Goal: Task Accomplishment & Management: Complete application form

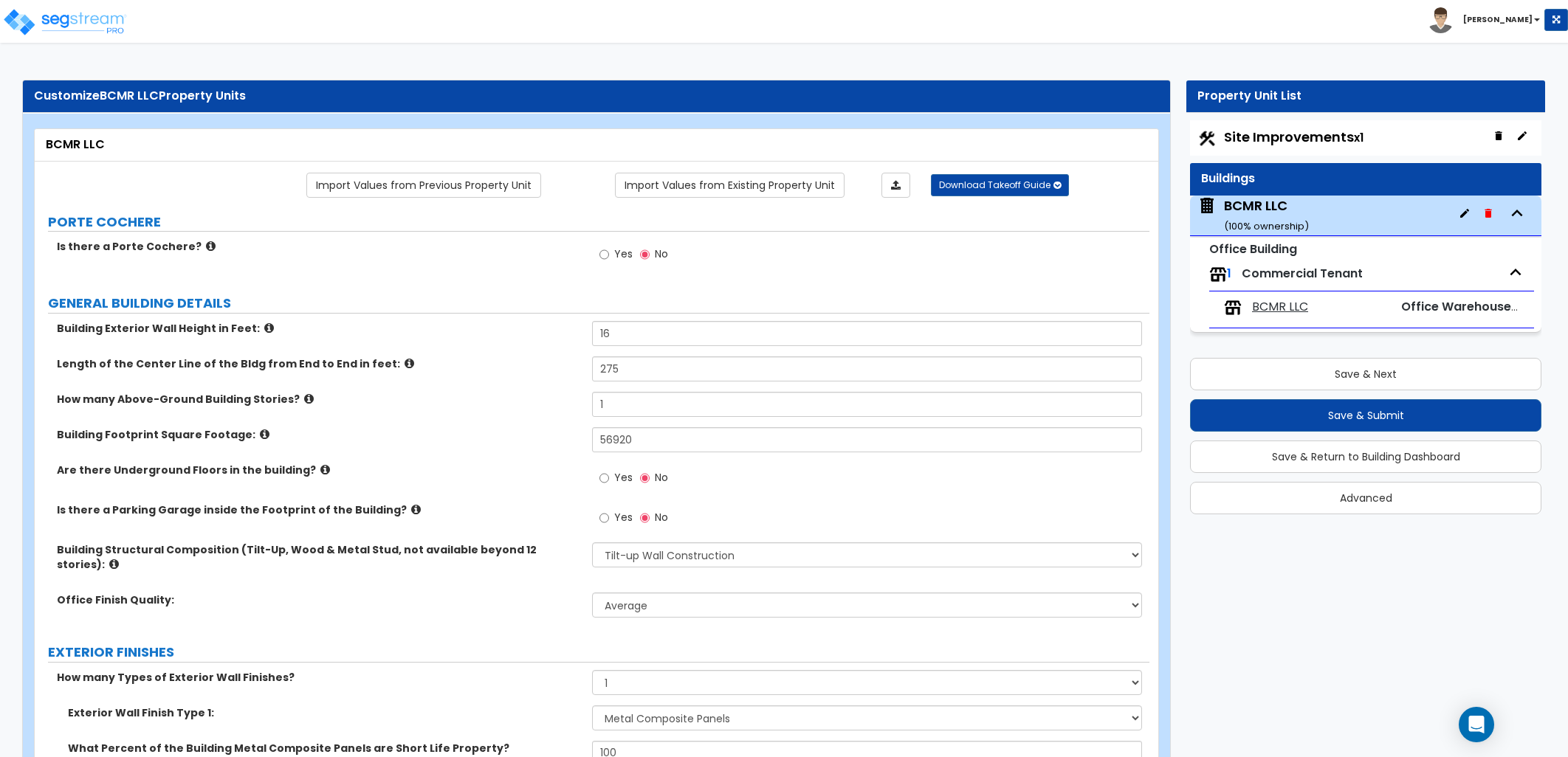
select select "2"
select select "1"
select select "11"
select select "2"
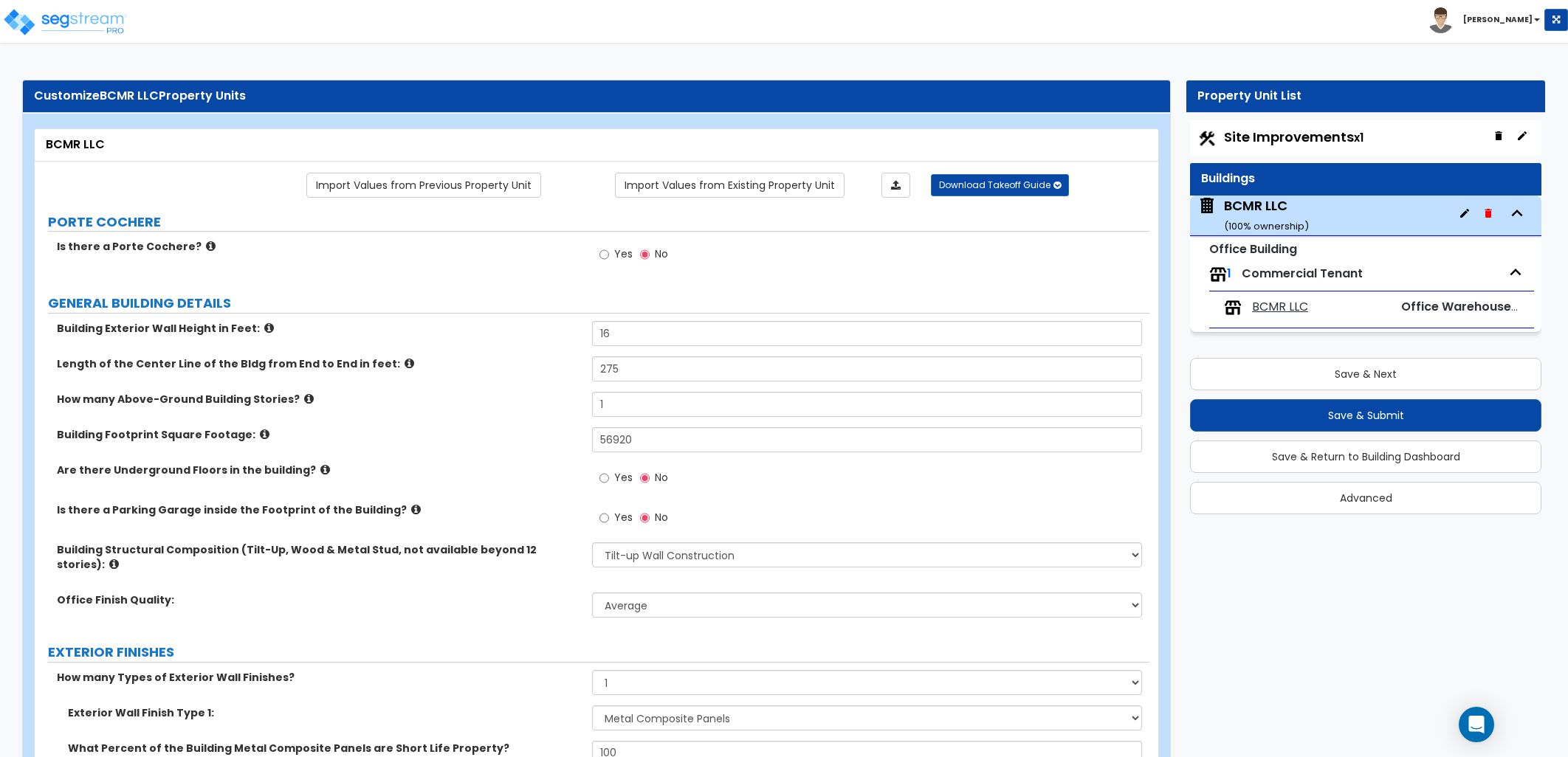
select select "1"
select select "2"
select select "1"
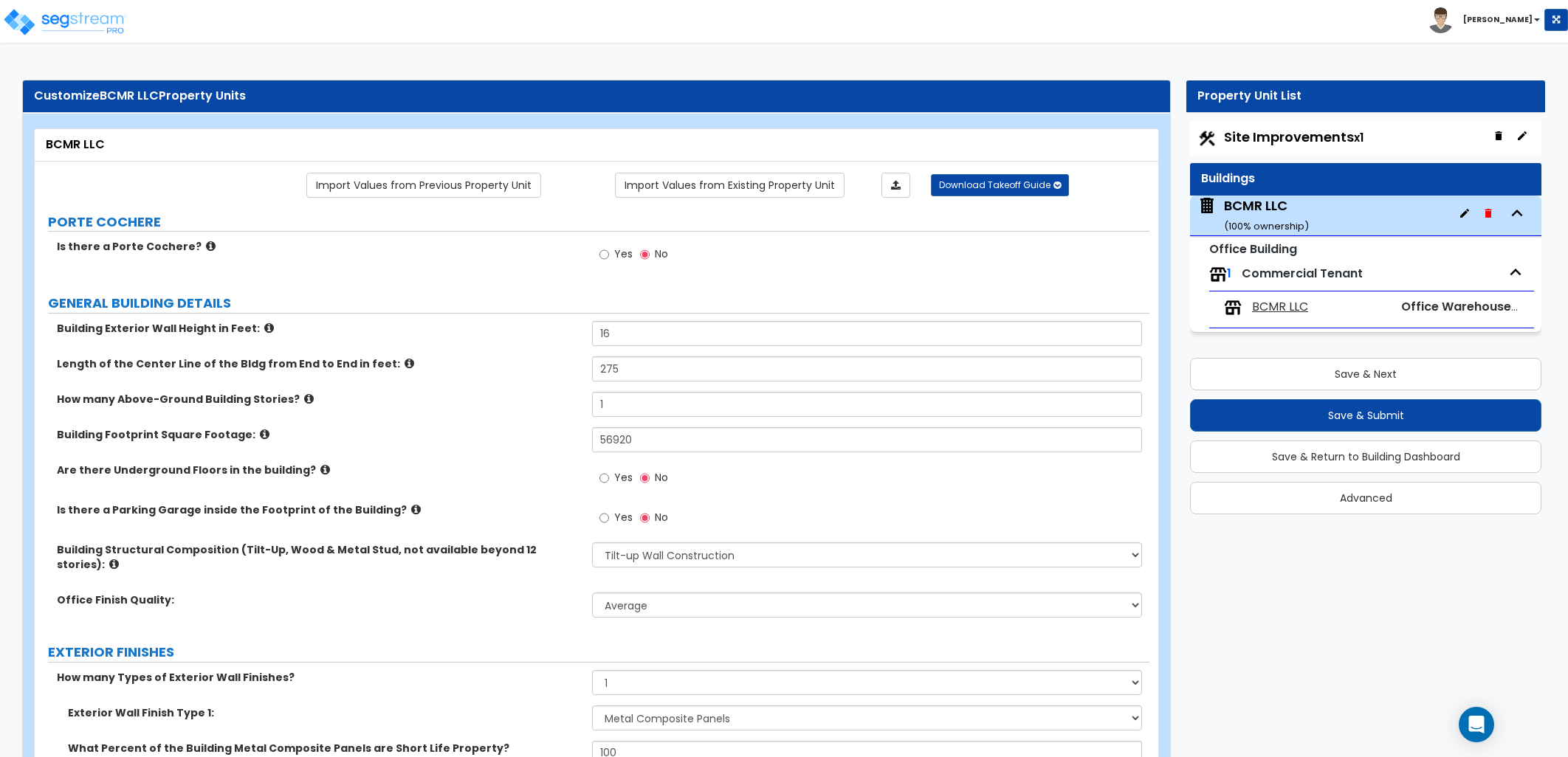
select select "2"
select select "1"
select select "2"
select select "1"
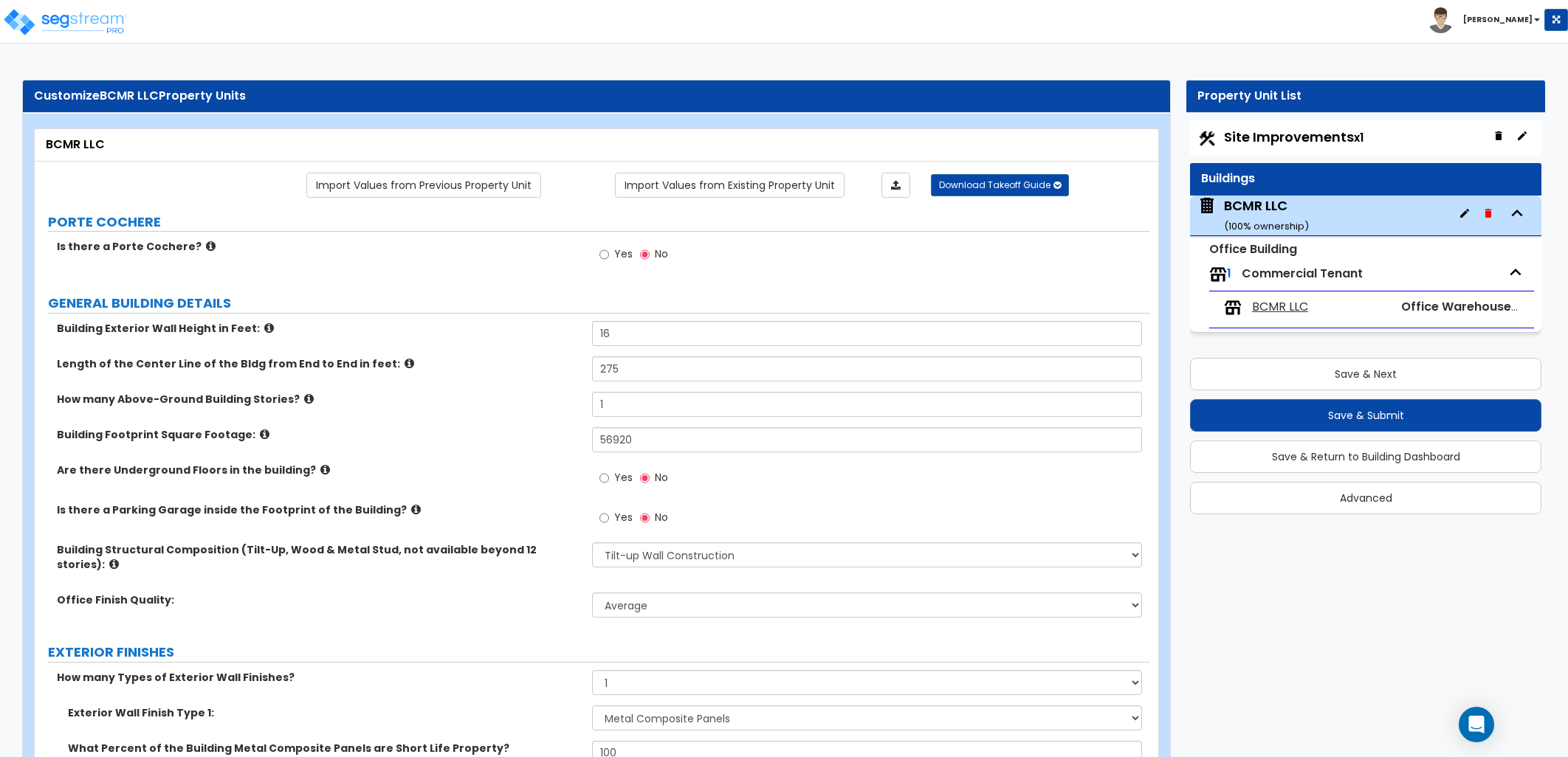
select select "1"
click at [1314, 258] on div "1 Commercial Tenant" at bounding box center [1372, 275] width 325 height 32
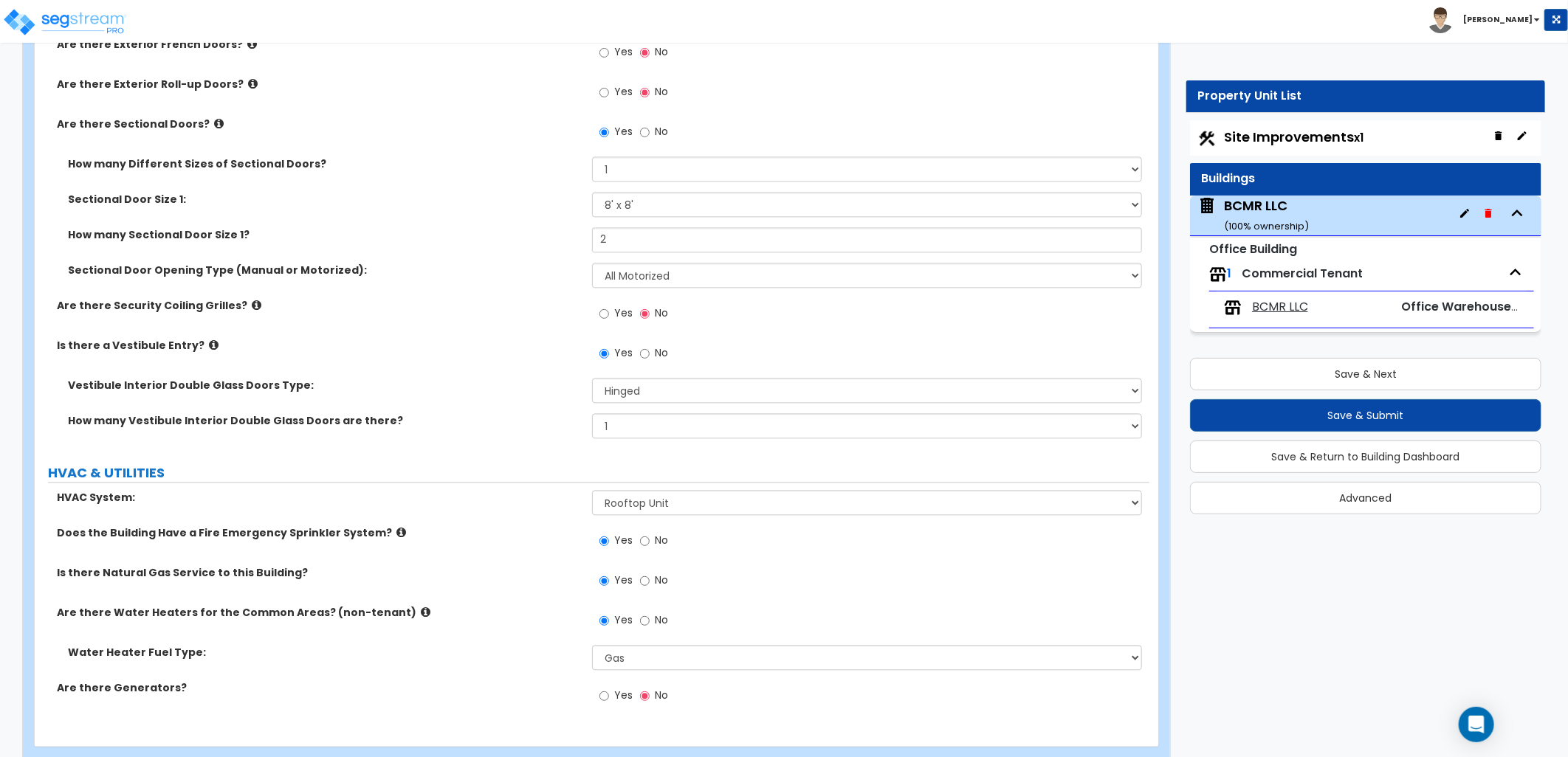
scroll to position [1893, 0]
click at [1278, 312] on span "BCMR LLC" at bounding box center [1280, 307] width 56 height 17
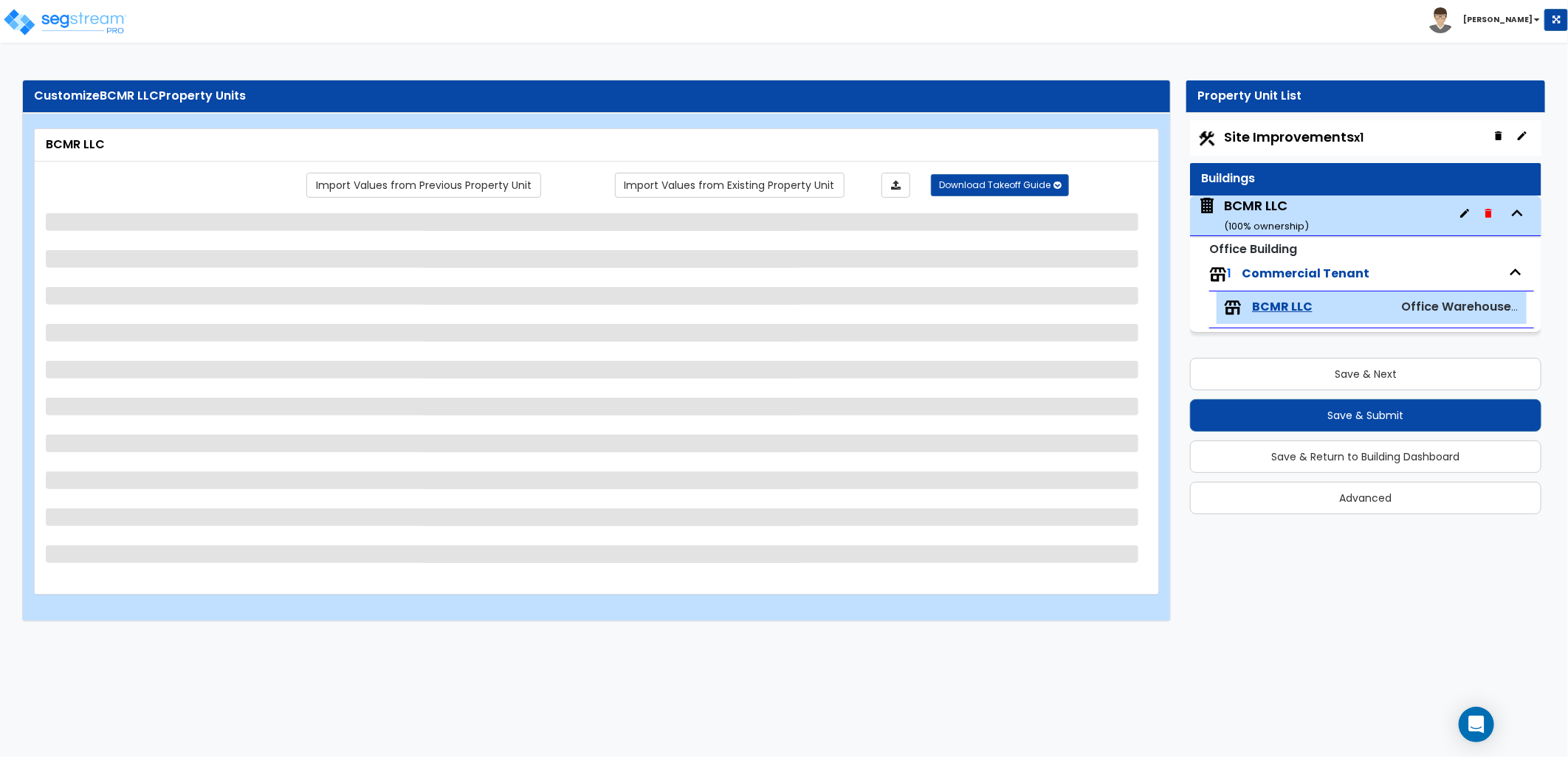
select select "7"
select select "1"
select select "2"
select select "1"
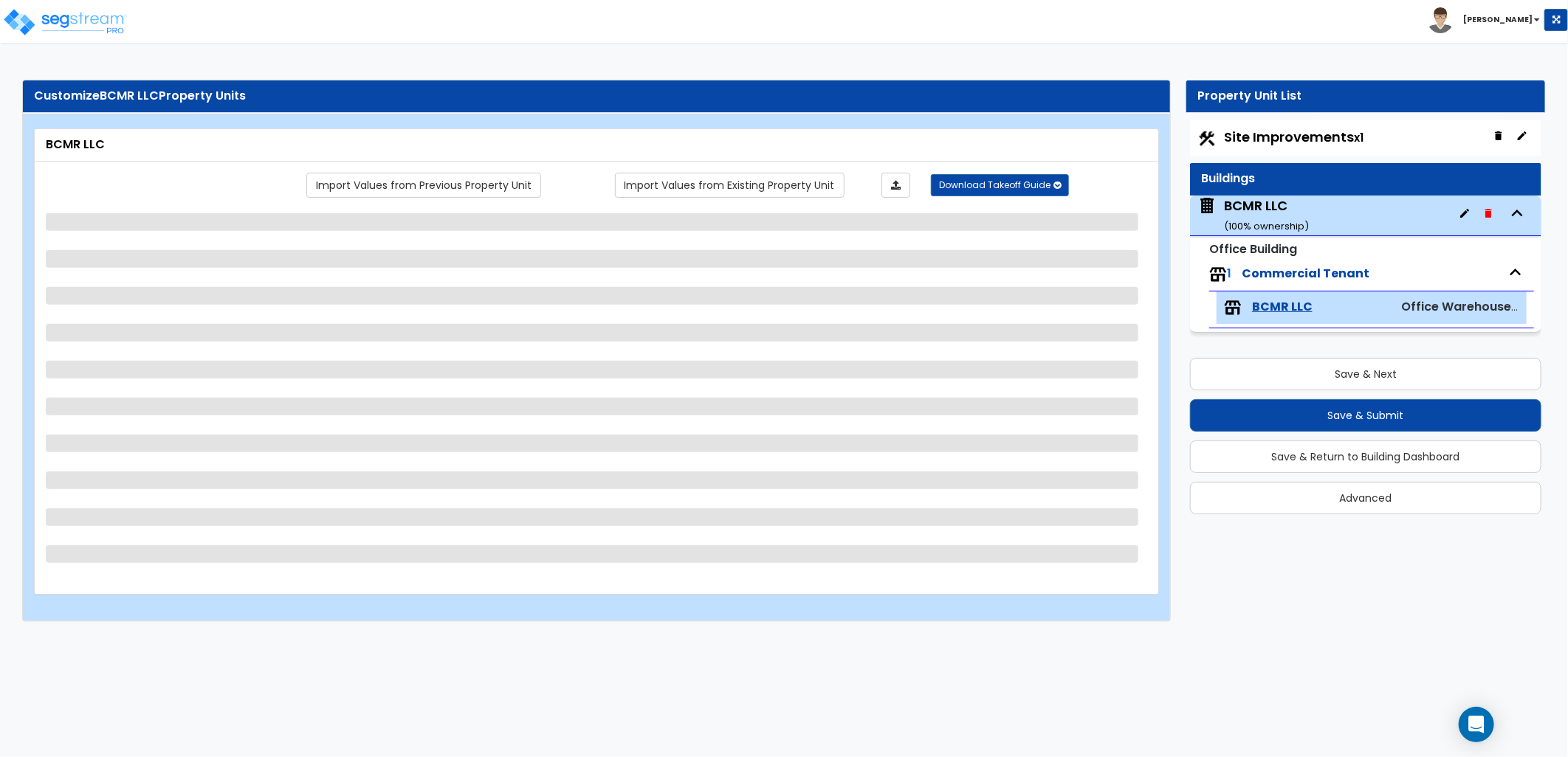
select select "2"
select select "7"
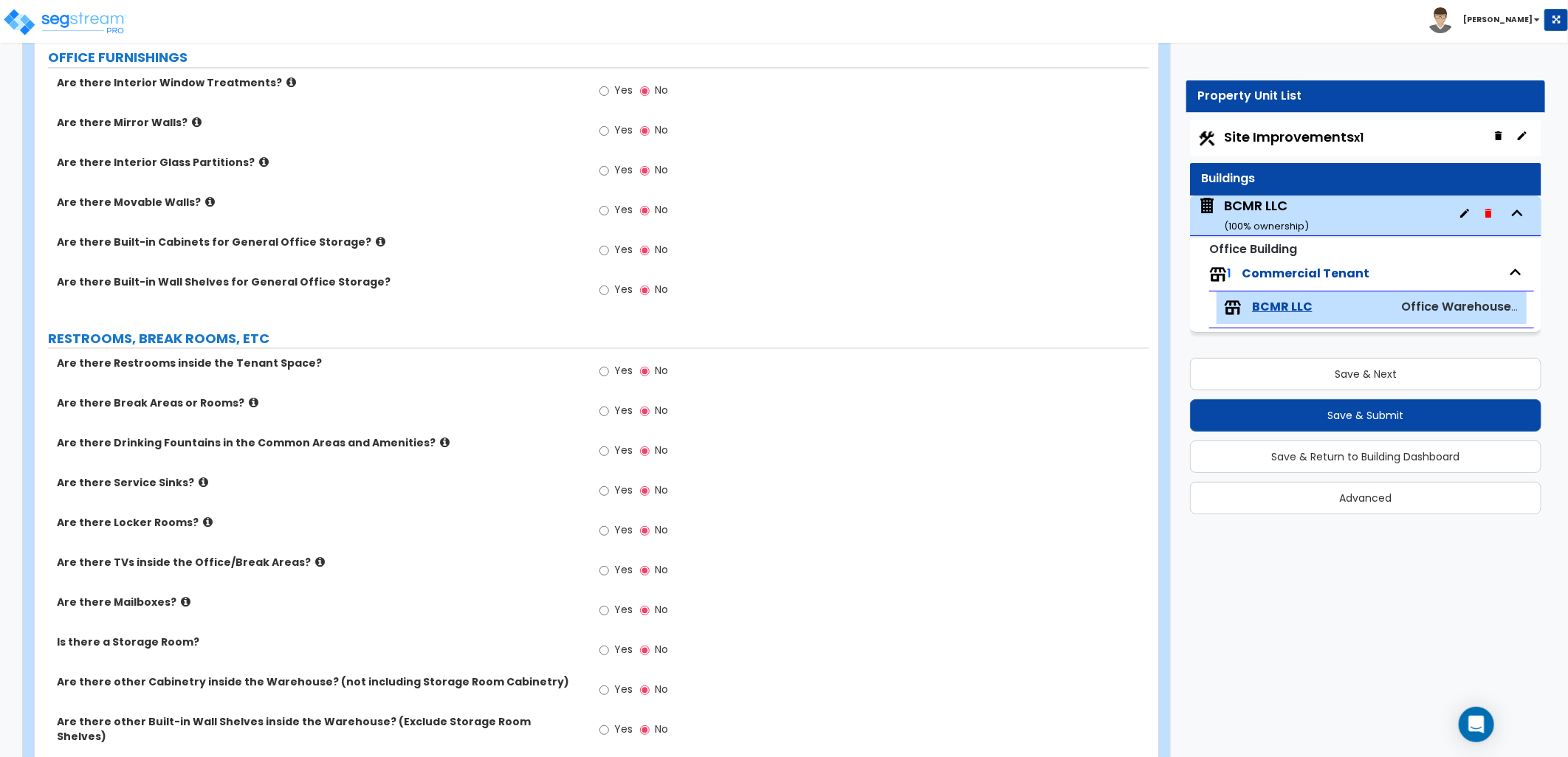
scroll to position [1886, 0]
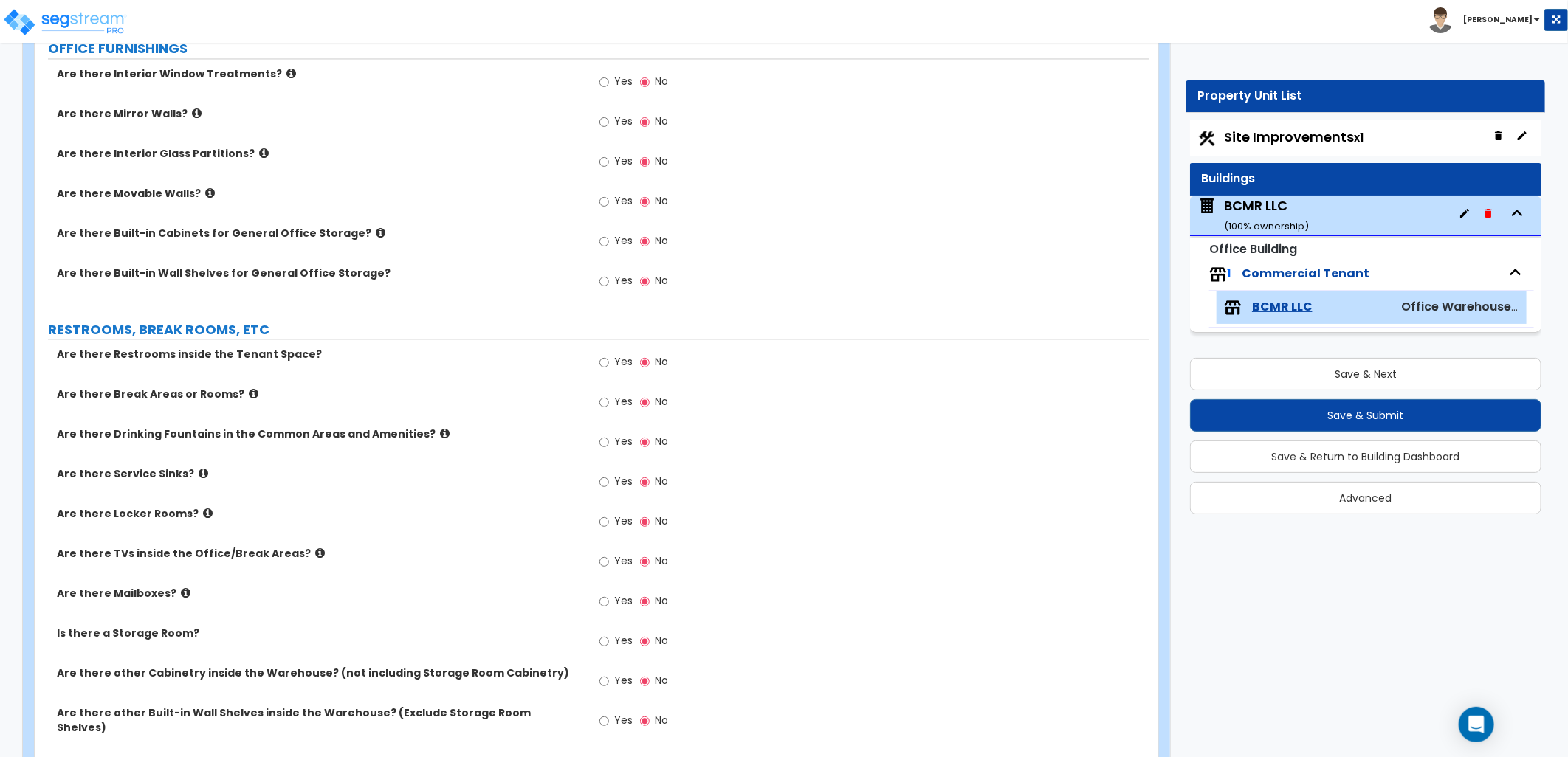
drag, startPoint x: 1324, startPoint y: 145, endPoint x: 1307, endPoint y: 145, distance: 17.0
click at [1324, 145] on span "Site Improvements x1" at bounding box center [1293, 137] width 140 height 18
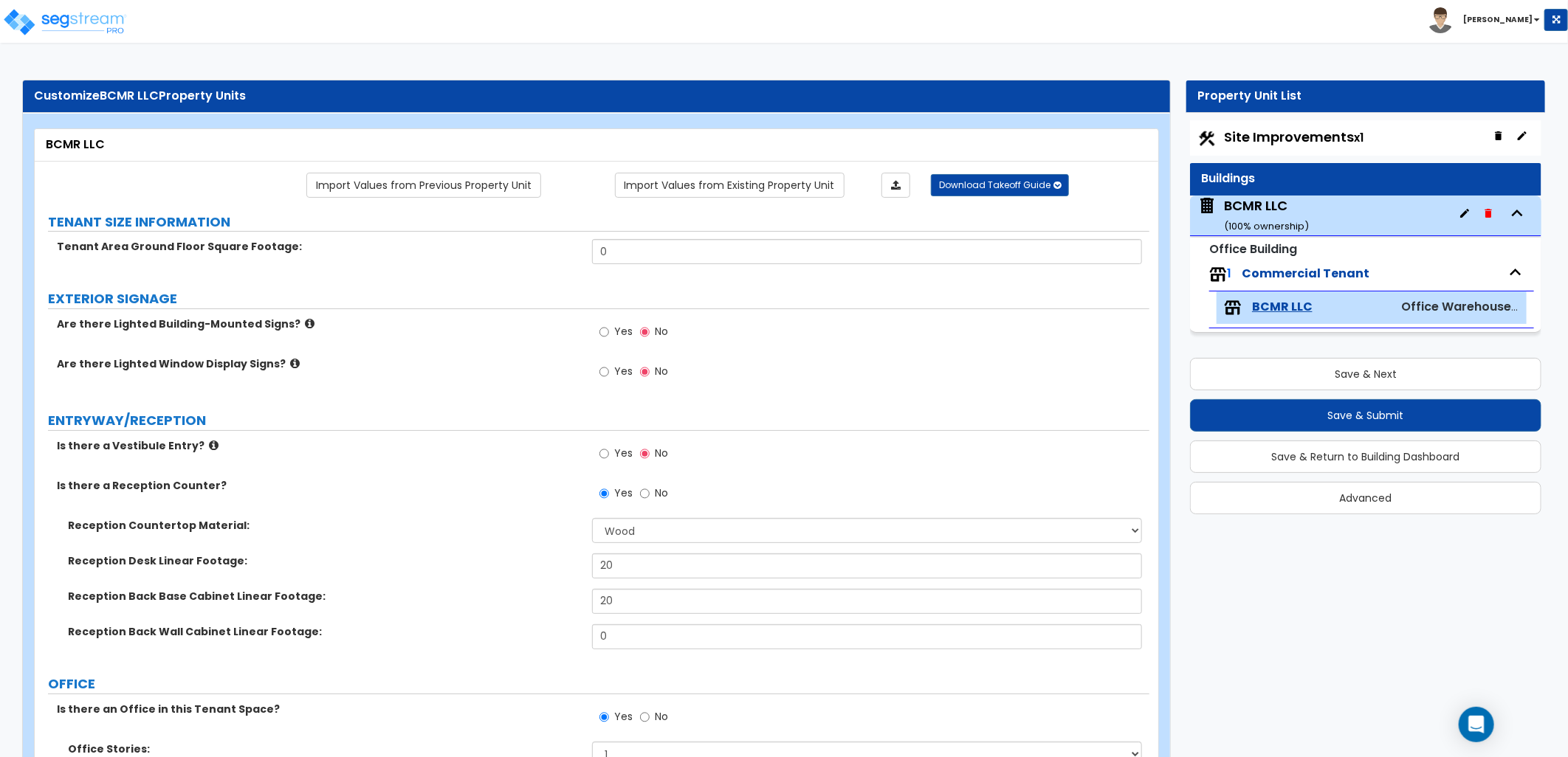
select select "2"
select select "4"
select select "1"
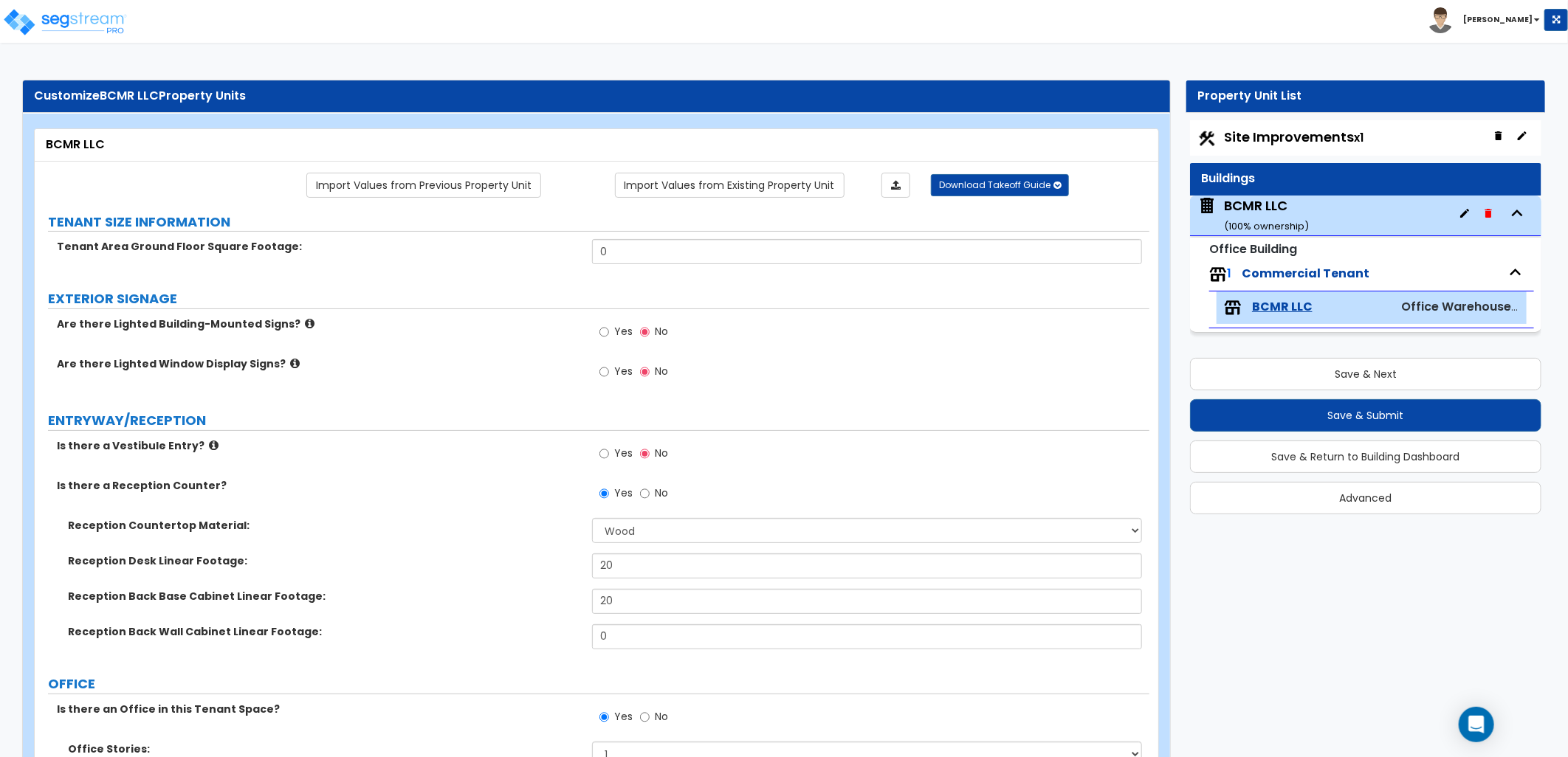
select select "1"
select select "4"
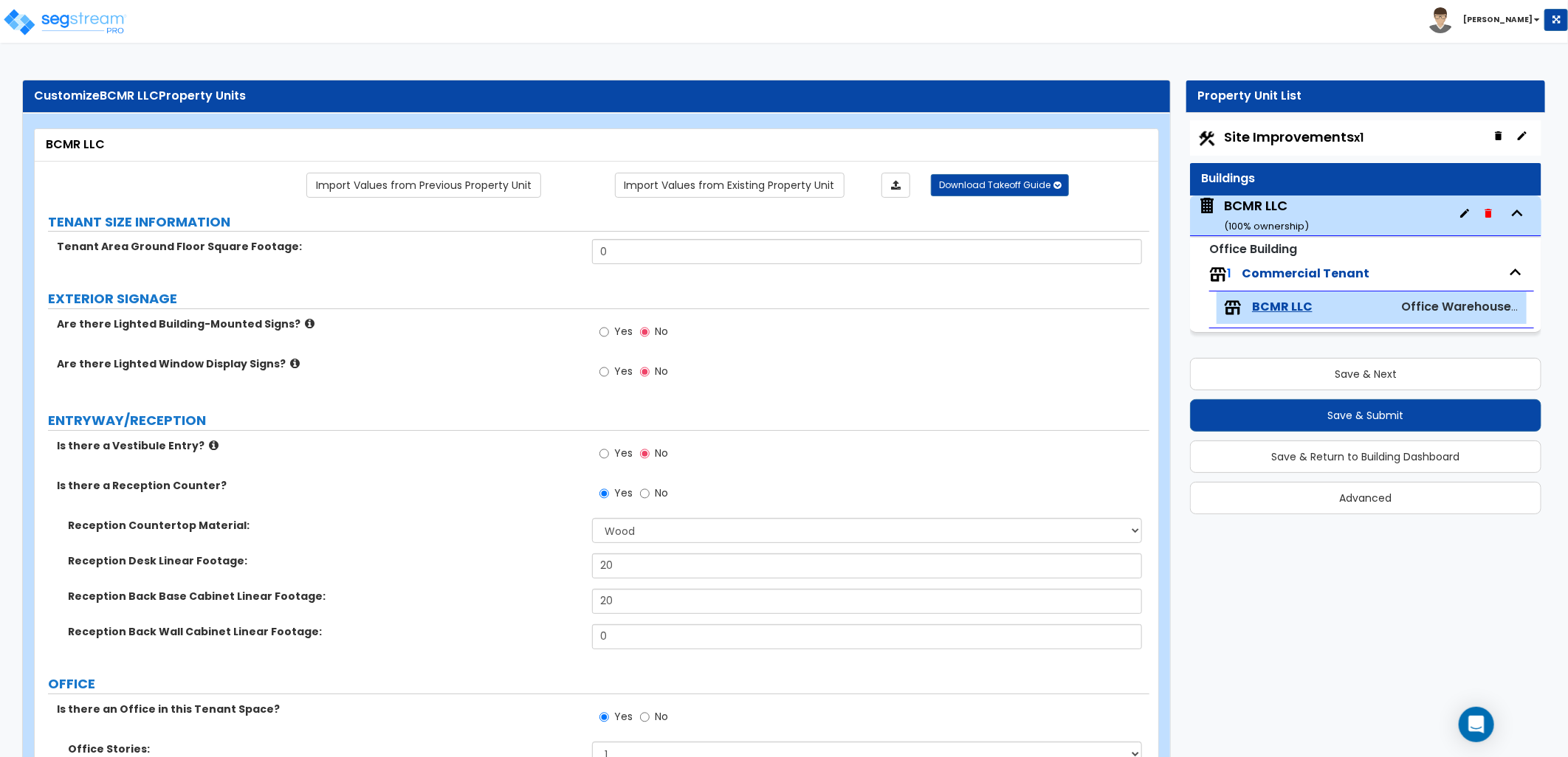
select select "2"
select select "1"
select select "2"
select select "4"
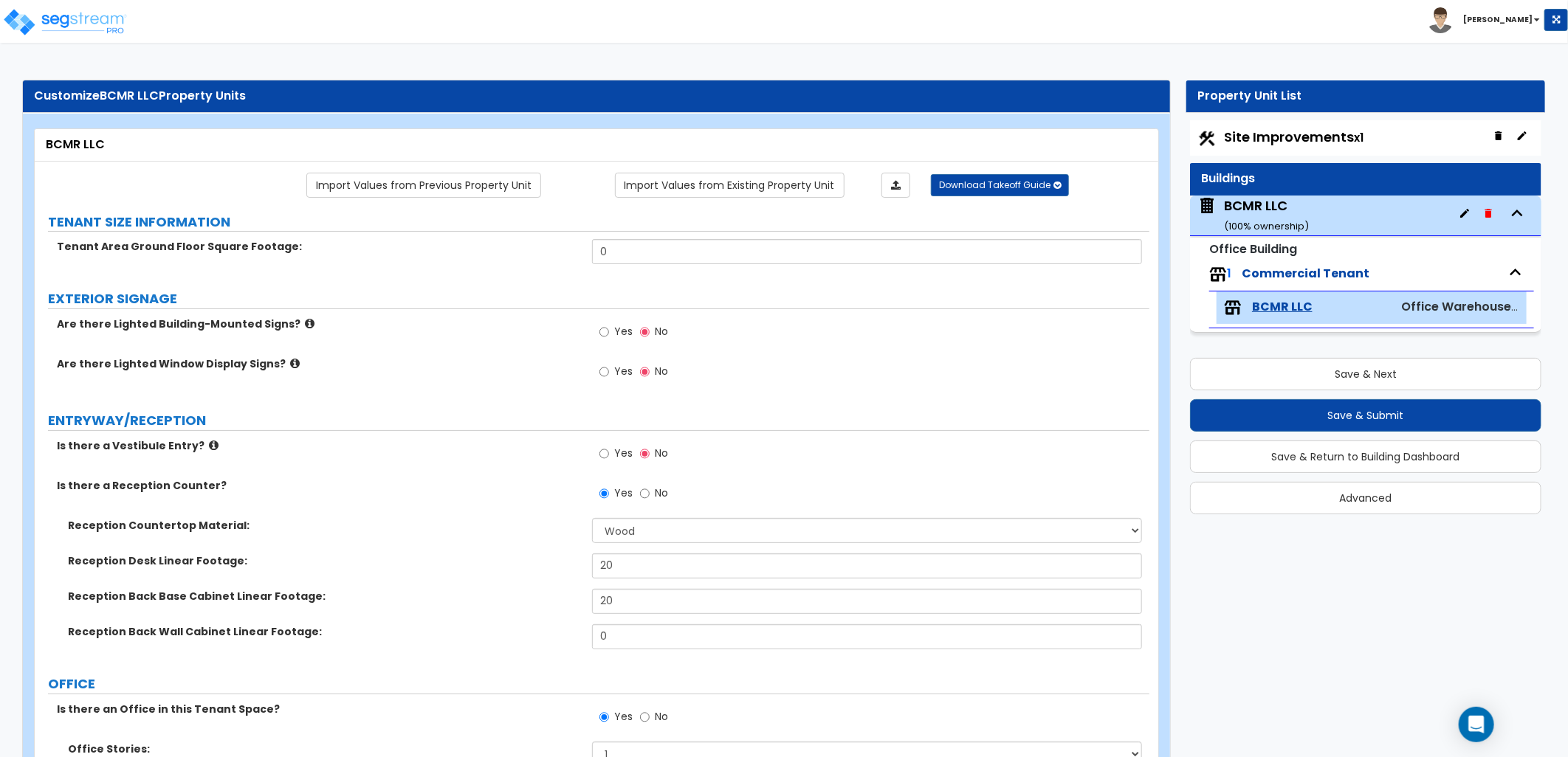
select select "6"
select select "1"
select select "5"
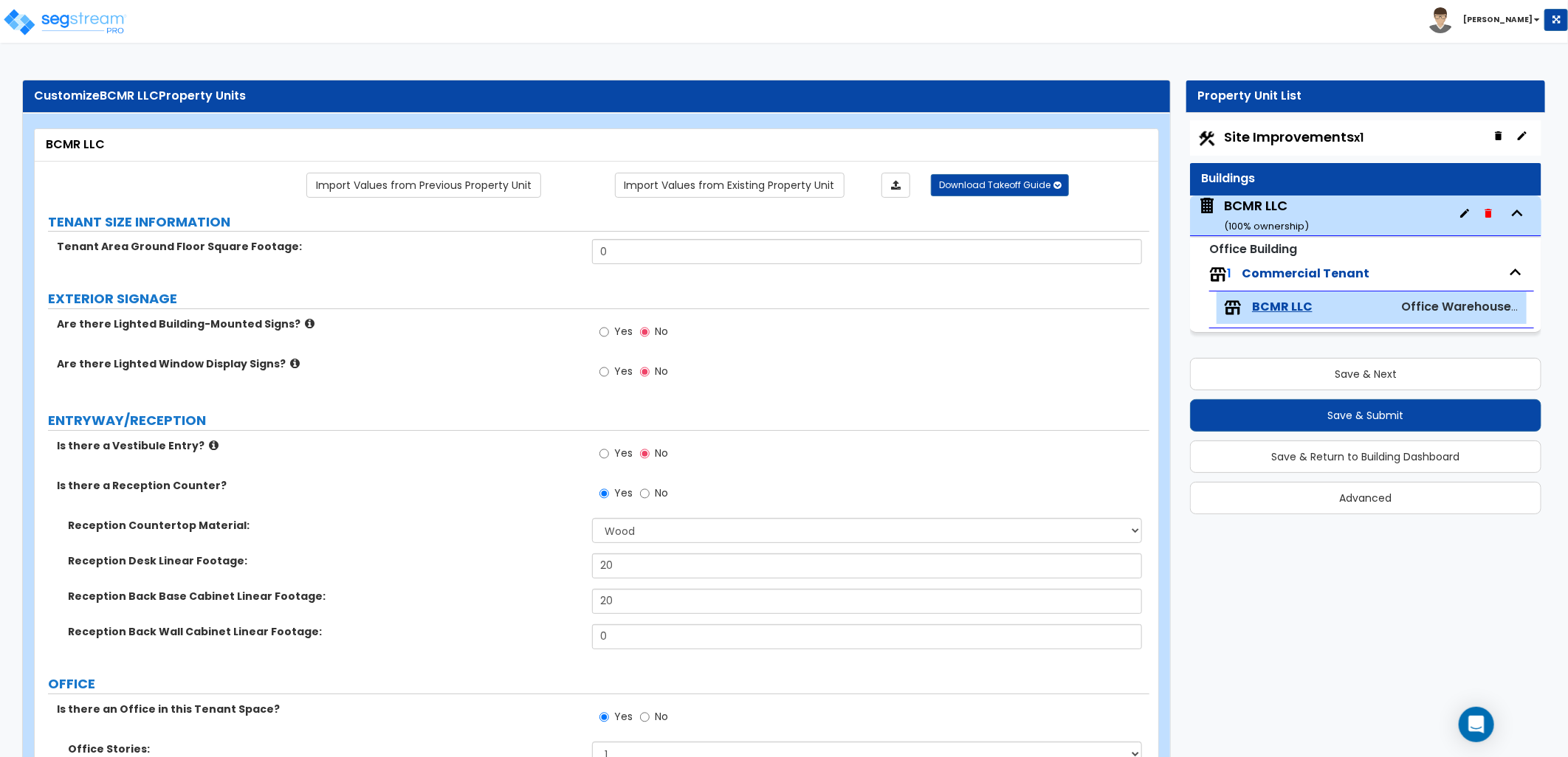
select select "1"
select select "4"
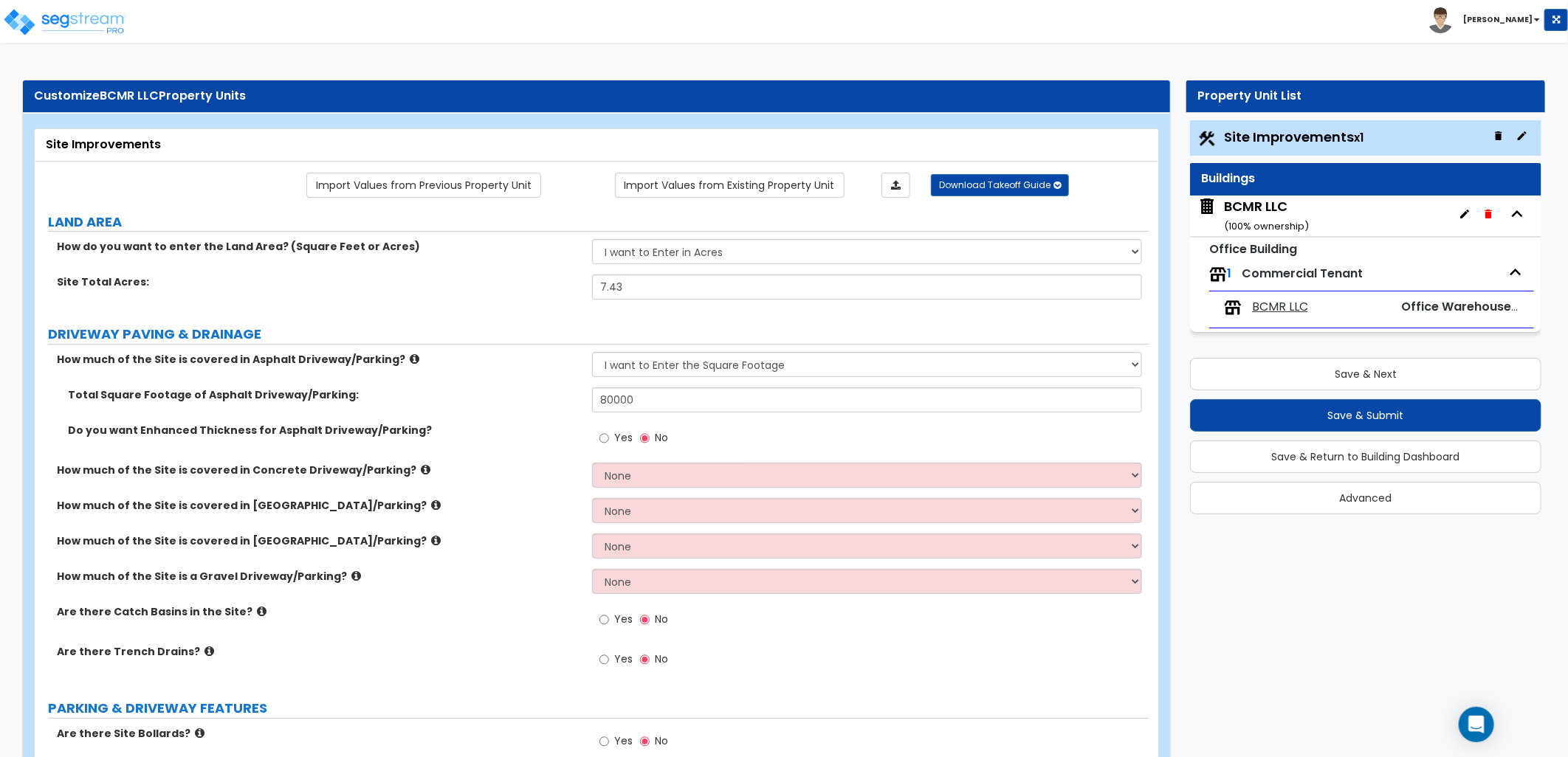
drag, startPoint x: 1235, startPoint y: 214, endPoint x: 1216, endPoint y: 215, distance: 19.0
click at [1231, 214] on div "BCMR LLC ( 100 % ownership)" at bounding box center [1266, 216] width 85 height 38
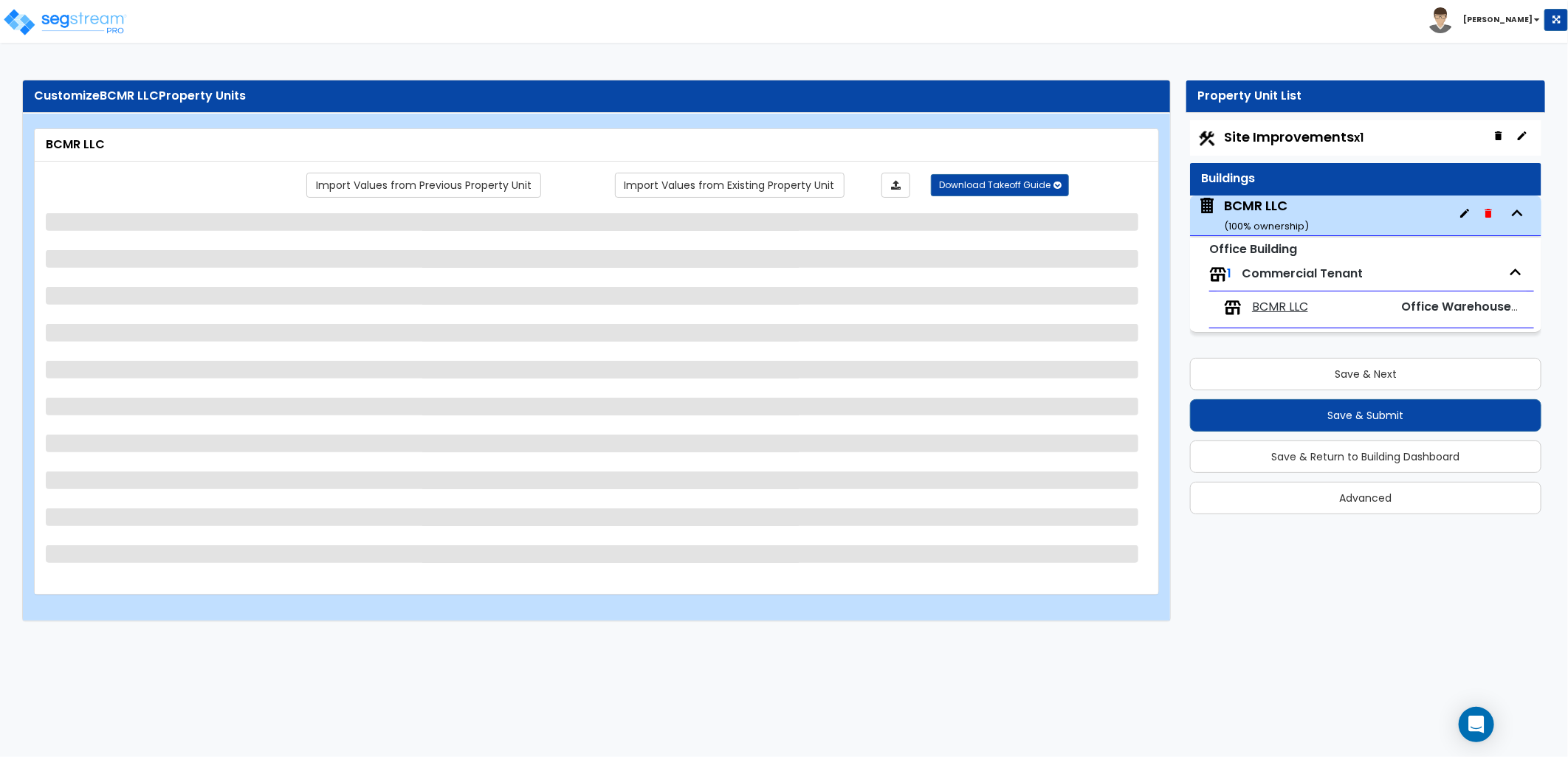
select select "2"
select select "1"
select select "11"
select select "2"
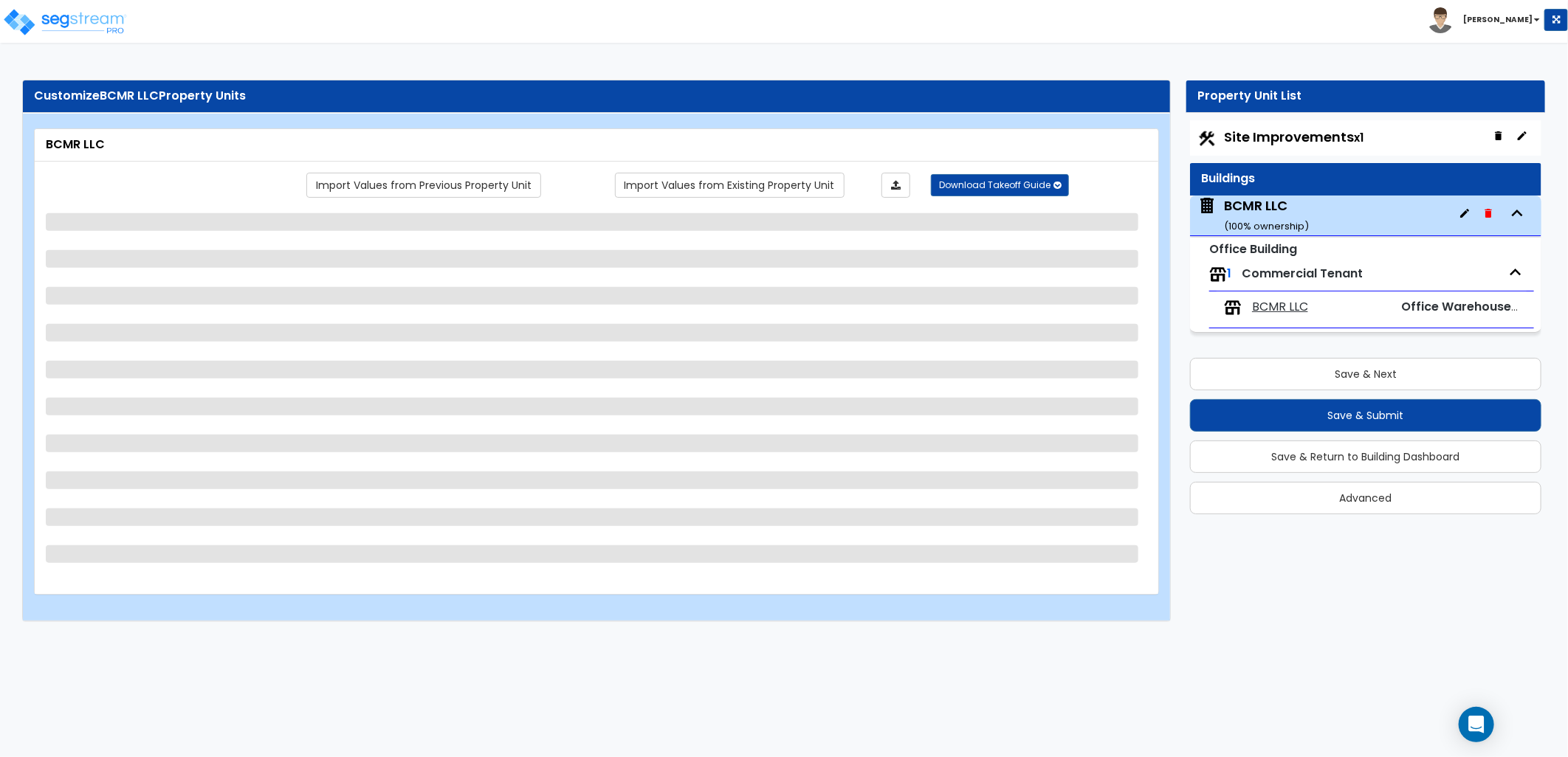
select select "1"
select select "2"
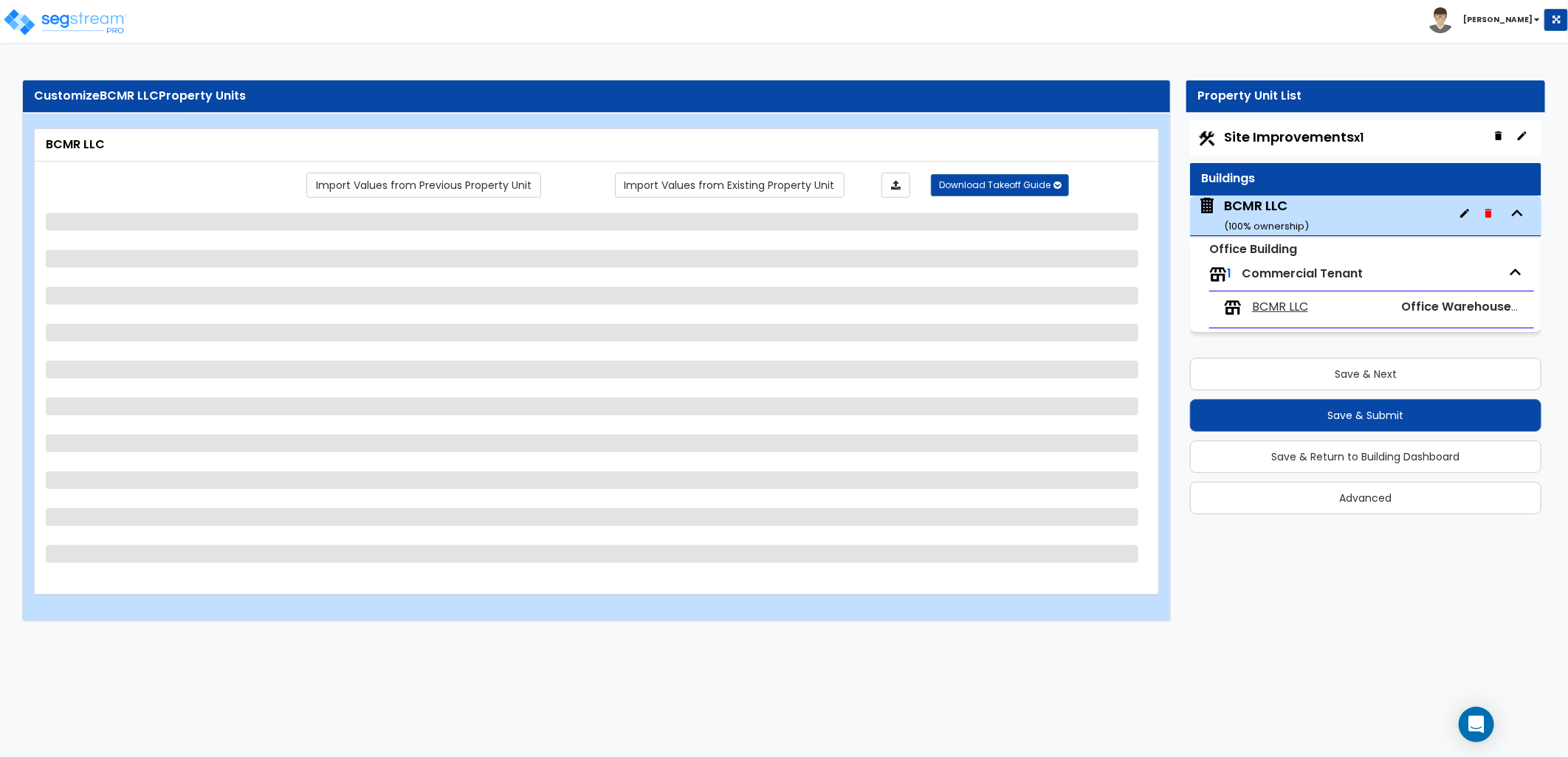
select select "1"
select select "2"
select select "1"
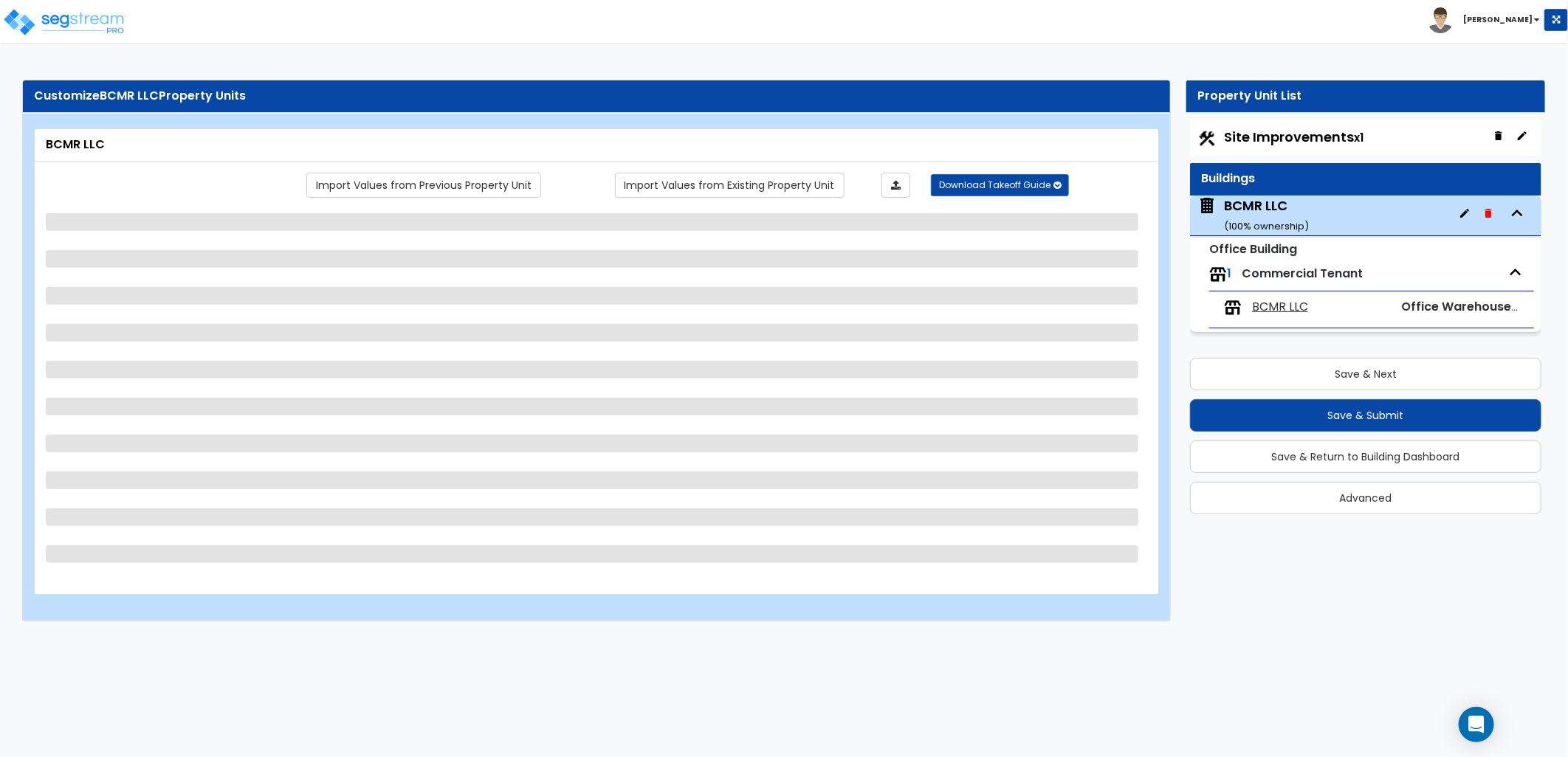
select select "1"
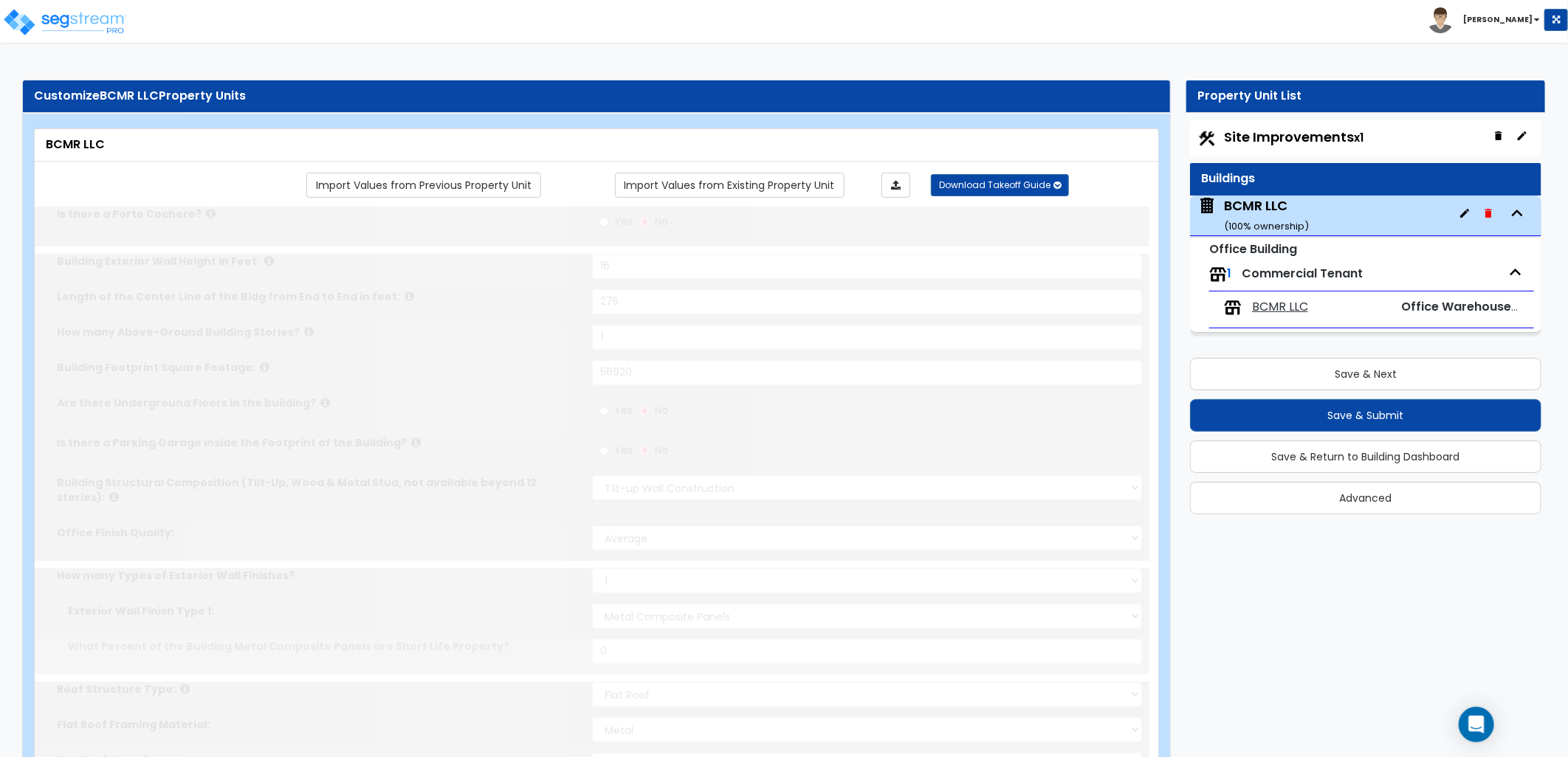
type input "100"
radio input "true"
select select "2"
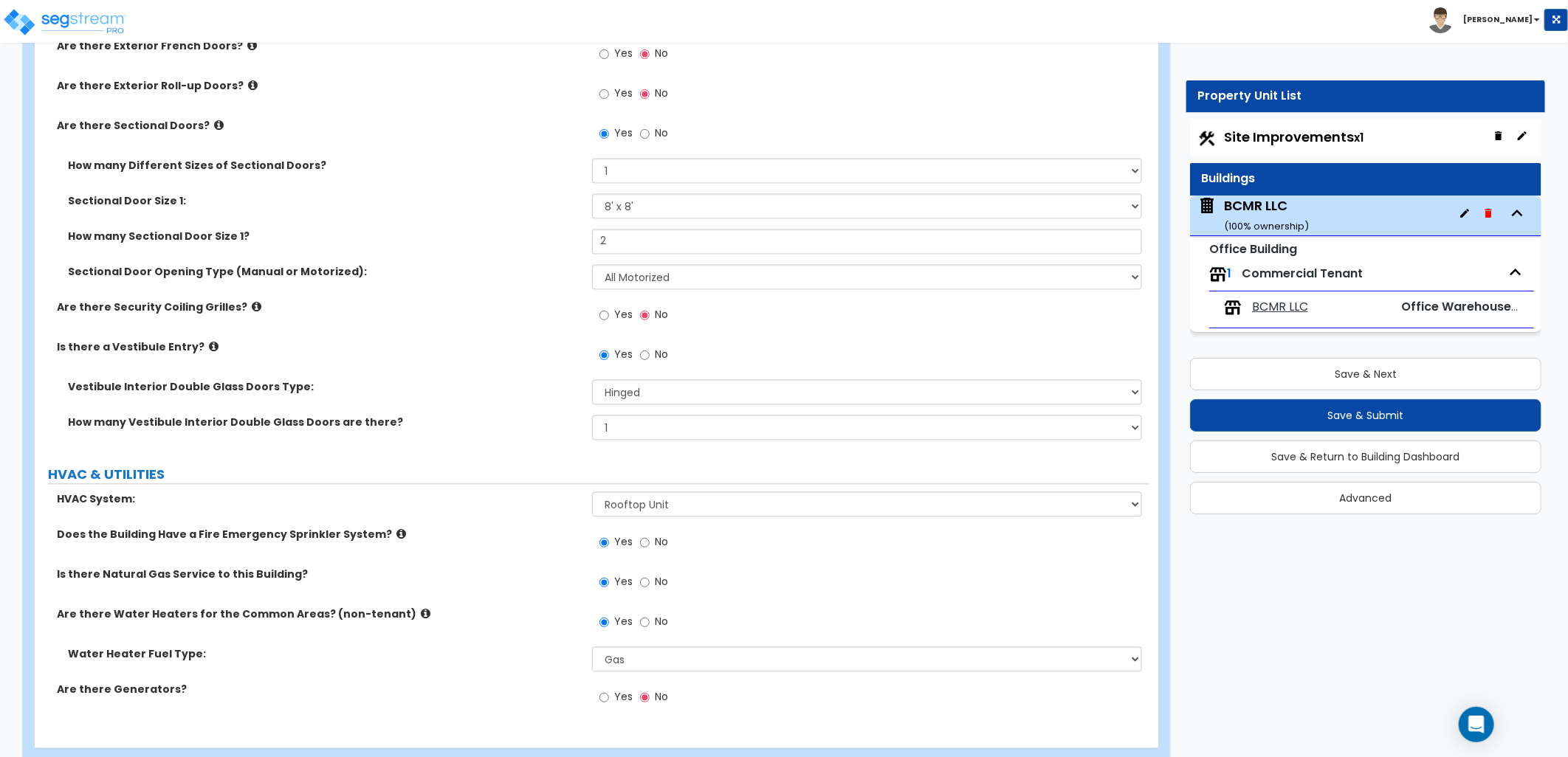
scroll to position [1893, 0]
click at [1274, 306] on span "BCMR LLC" at bounding box center [1280, 307] width 56 height 17
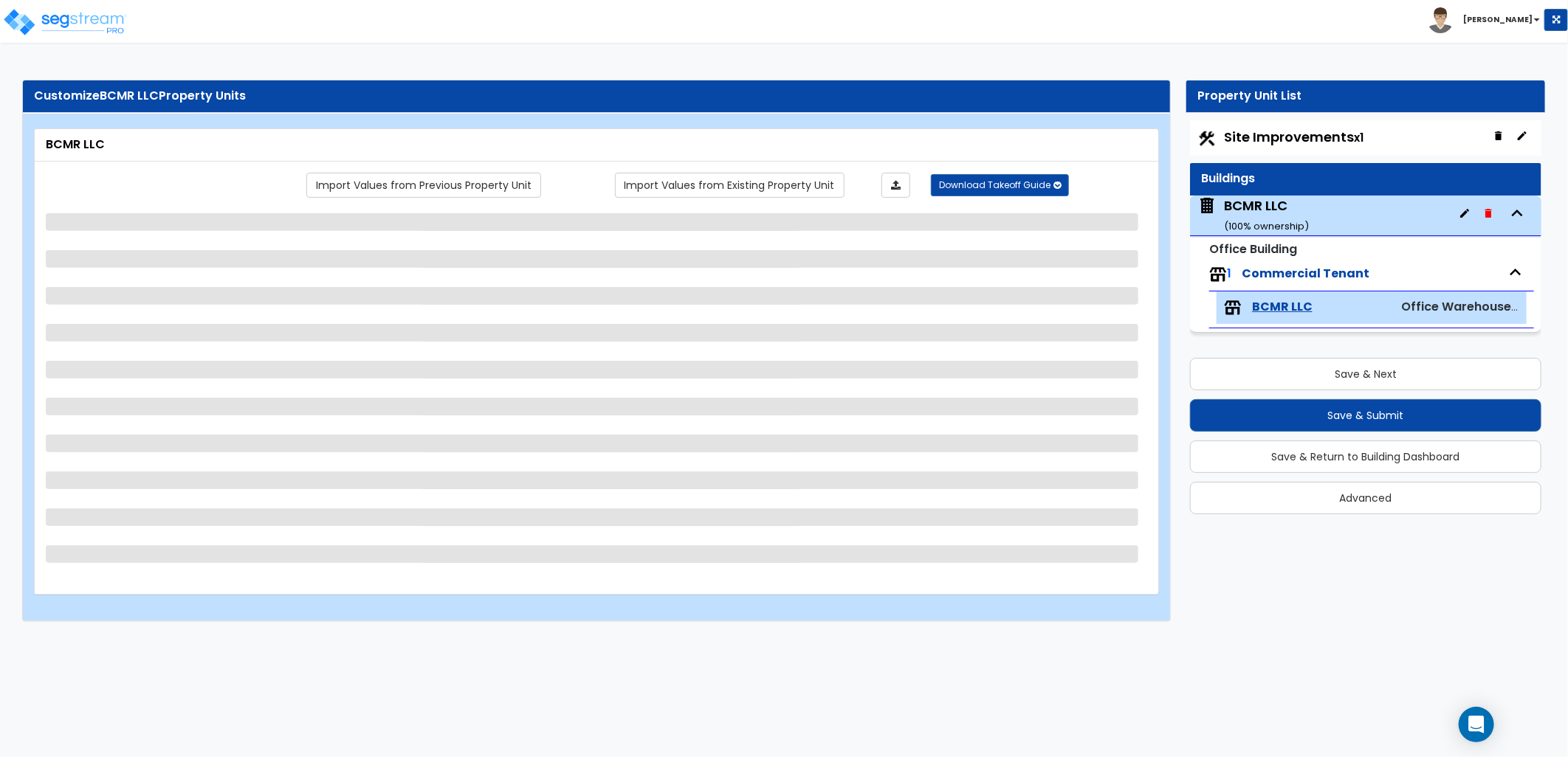
scroll to position [0, 0]
select select "7"
select select "1"
select select "2"
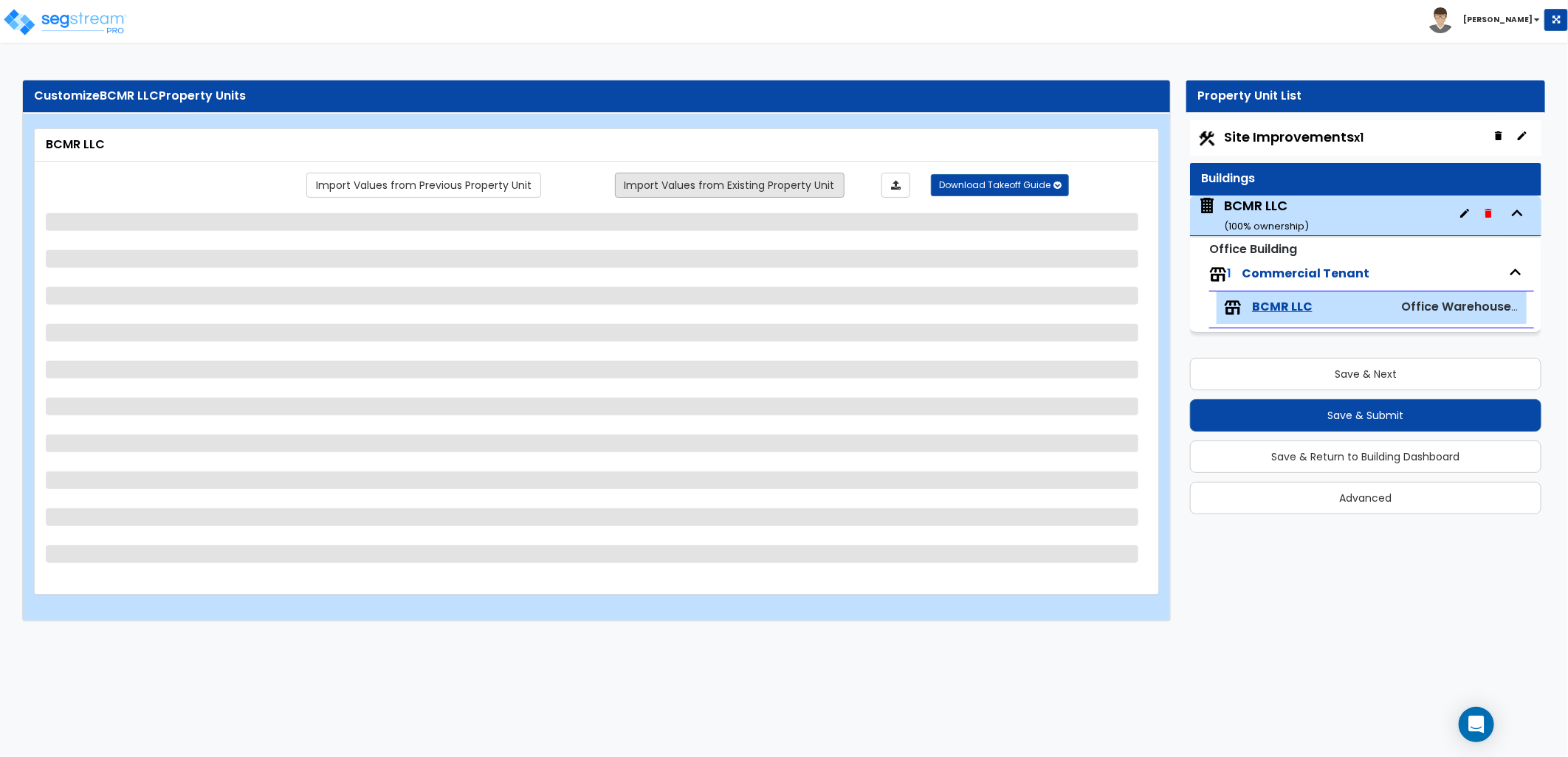
select select "1"
select select "2"
select select "7"
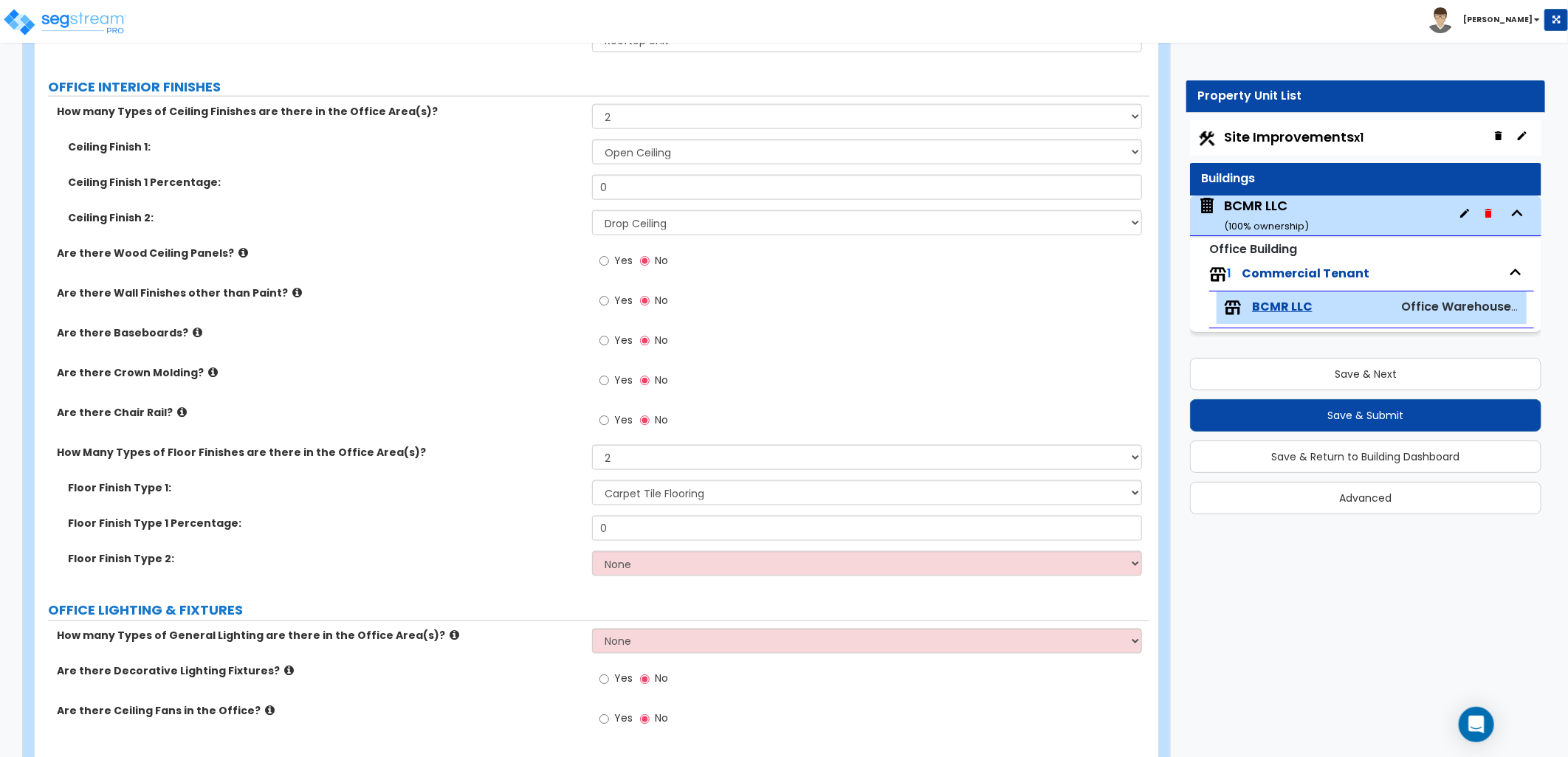
scroll to position [1148, 0]
